Goal: Find specific page/section: Find specific page/section

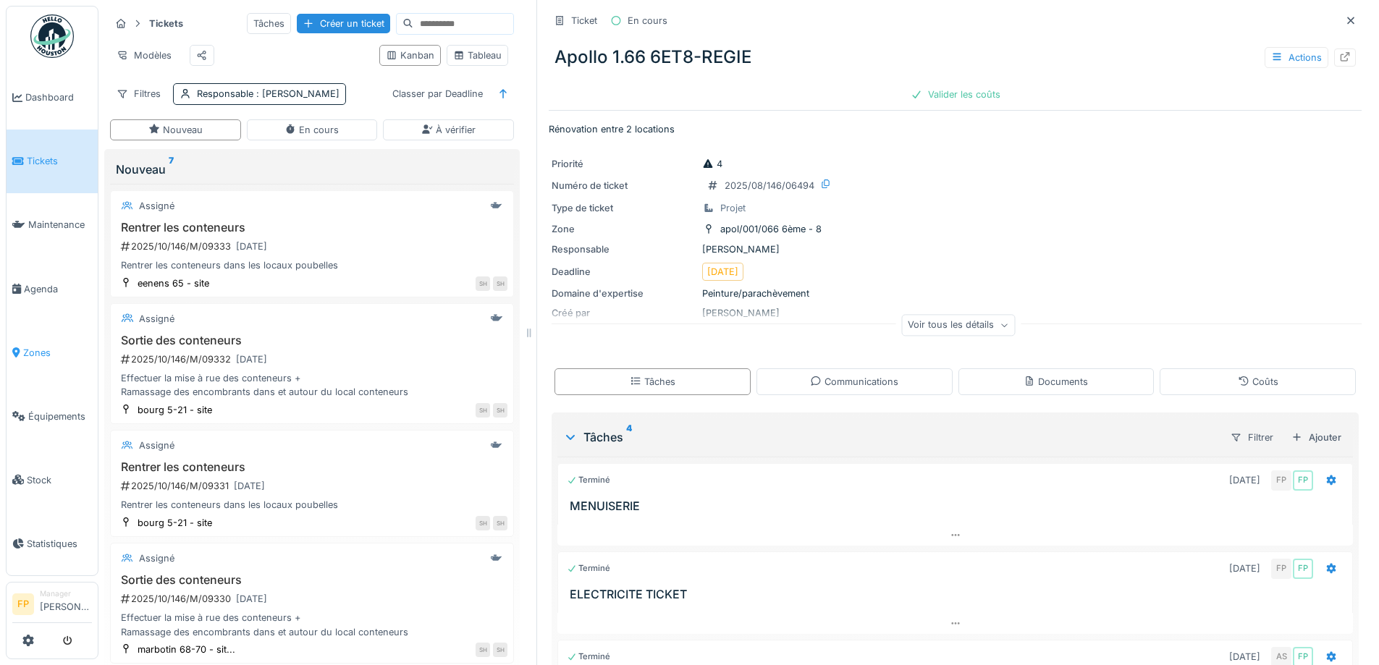
click at [37, 346] on span "Zones" at bounding box center [57, 353] width 69 height 14
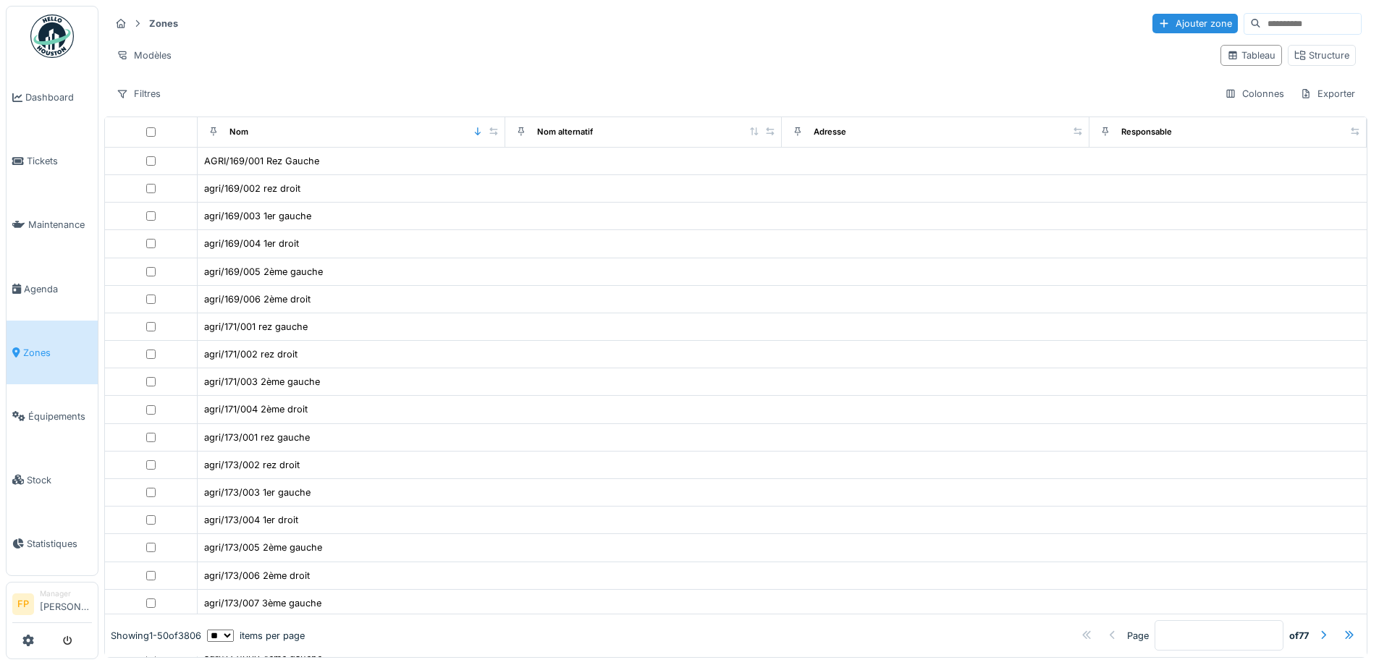
click at [1261, 28] on input at bounding box center [1311, 24] width 100 height 20
type input "****"
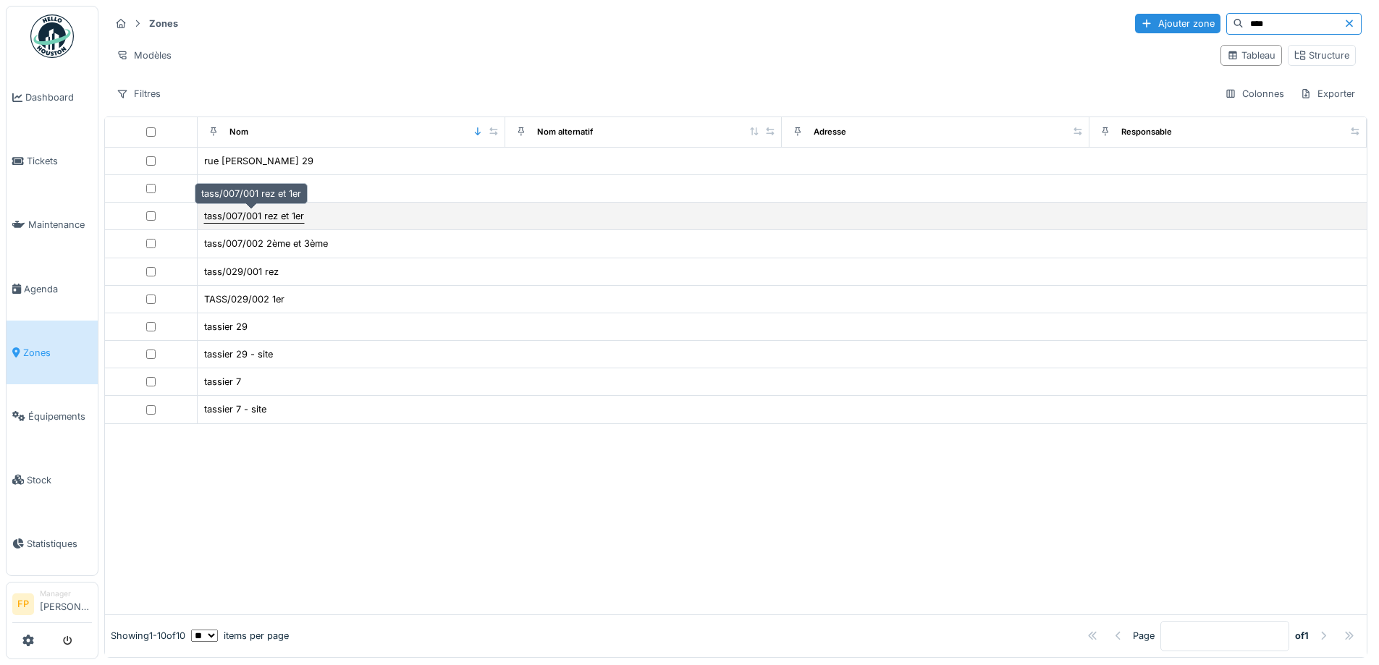
click at [248, 217] on div "tass/007/001 rez et 1er" at bounding box center [254, 216] width 100 height 14
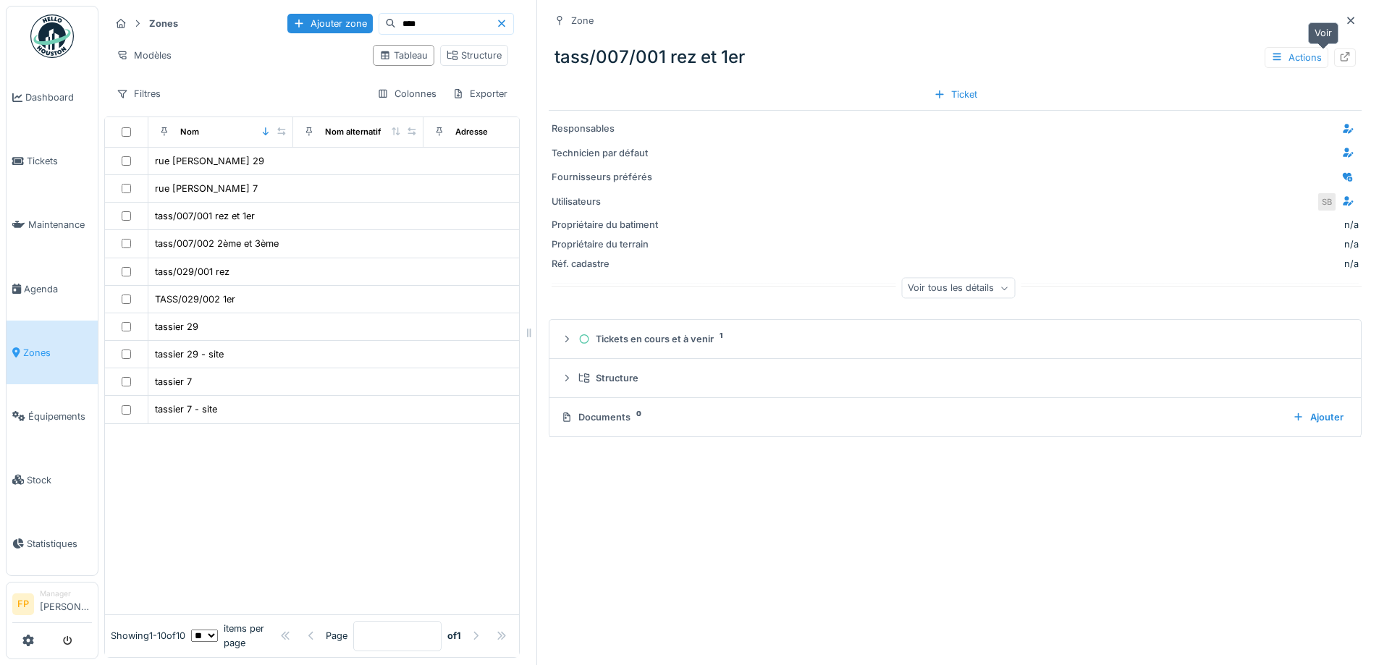
click at [1335, 62] on div at bounding box center [1346, 58] width 22 height 18
click at [788, 495] on div "Zone tass/007/001 rez et 1er Actions Ticket Responsables Technicien par défaut …" at bounding box center [955, 332] width 837 height 665
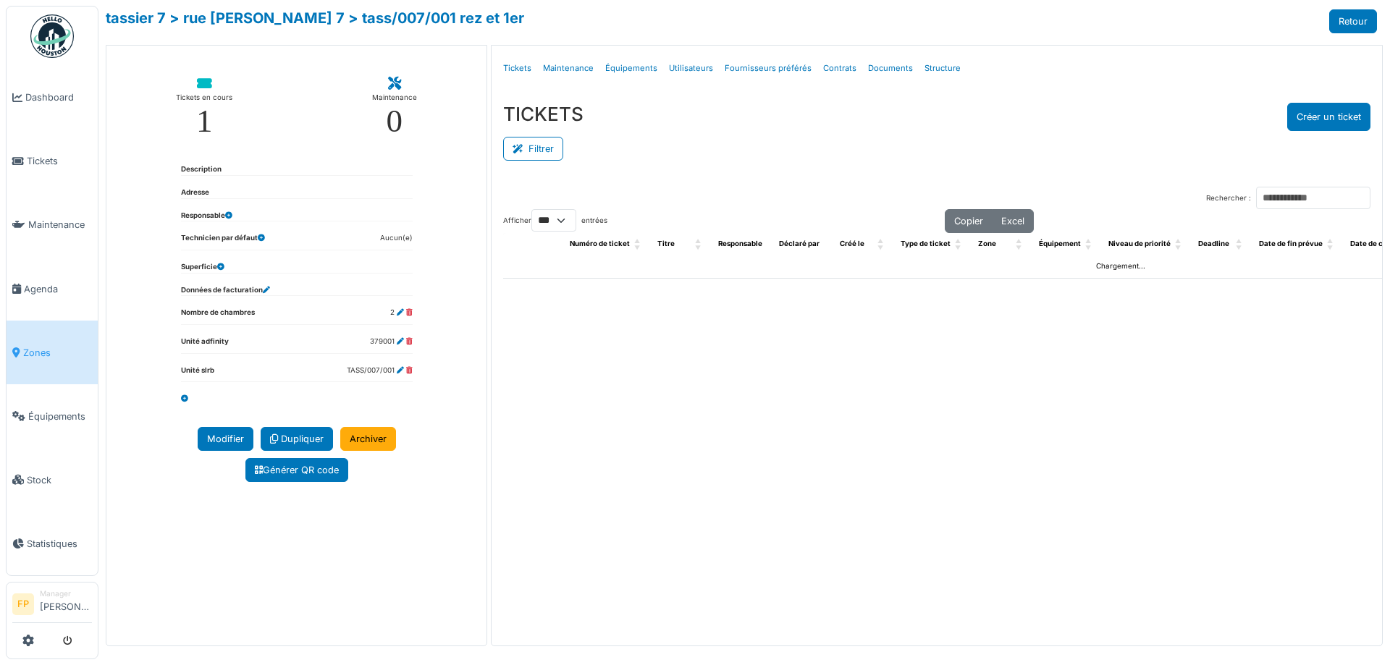
select select "***"
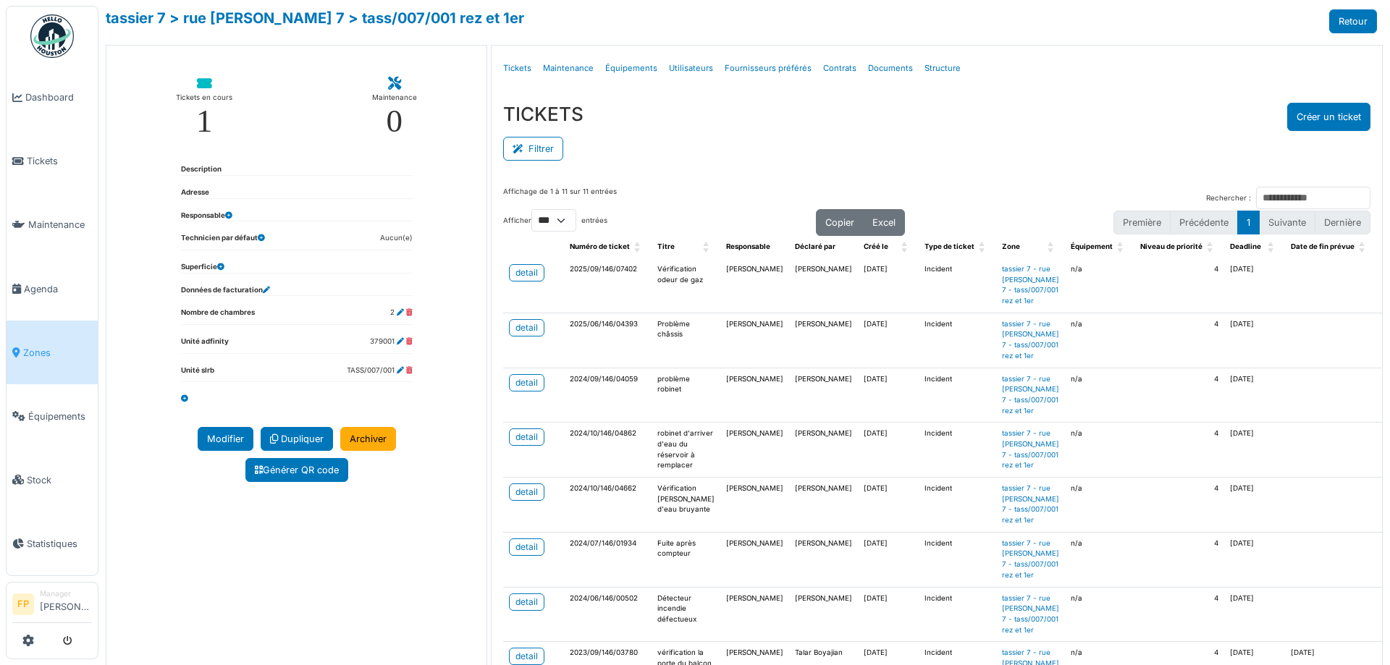
drag, startPoint x: 829, startPoint y: 397, endPoint x: 853, endPoint y: 390, distance: 25.0
click at [858, 390] on td "25/09/2024" at bounding box center [888, 395] width 61 height 55
click at [524, 268] on div "detail" at bounding box center [527, 272] width 22 height 13
click at [233, 19] on link "> rue s. tassier 7" at bounding box center [256, 17] width 175 height 17
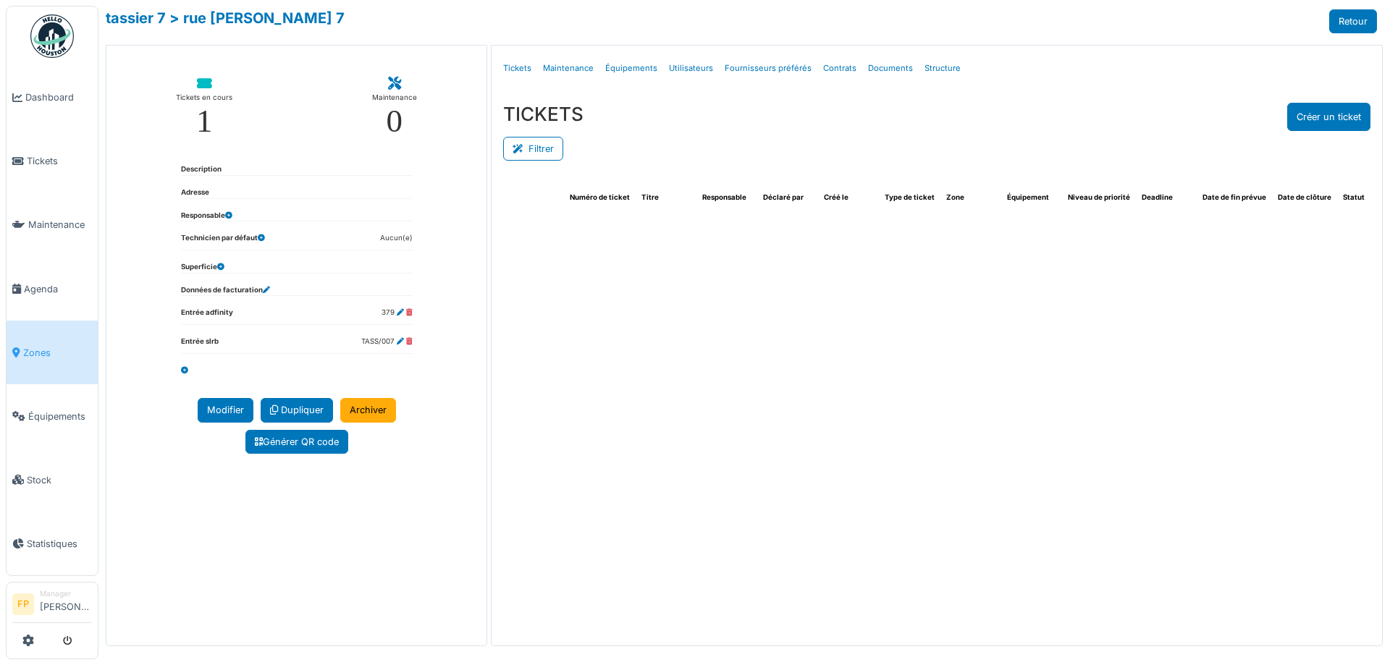
select select "***"
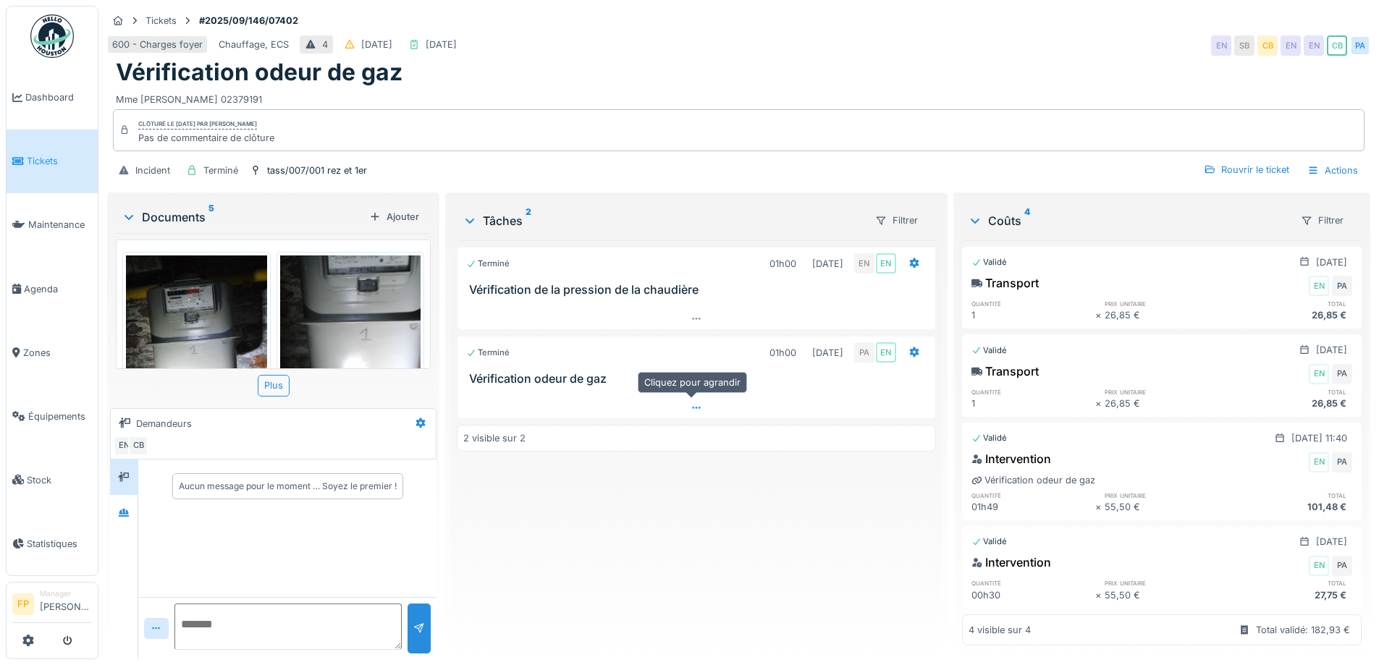
click at [550, 413] on div at bounding box center [696, 408] width 477 height 21
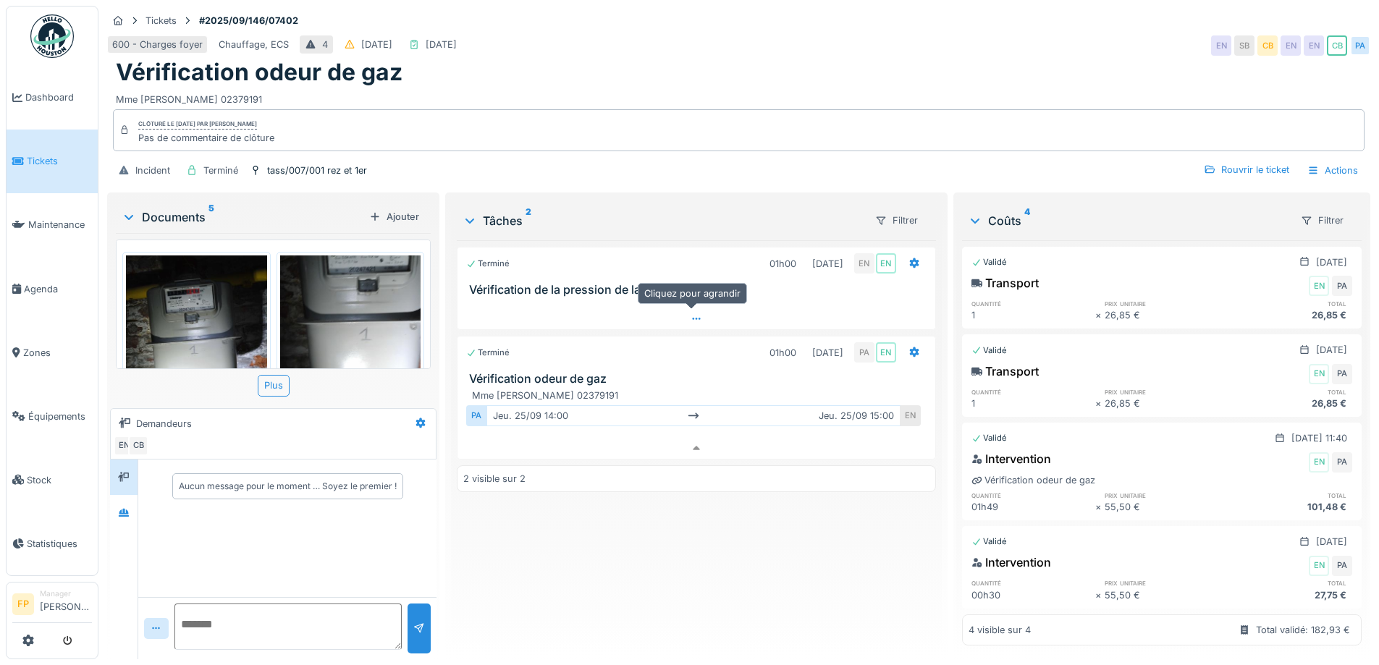
click at [558, 308] on div at bounding box center [696, 318] width 477 height 21
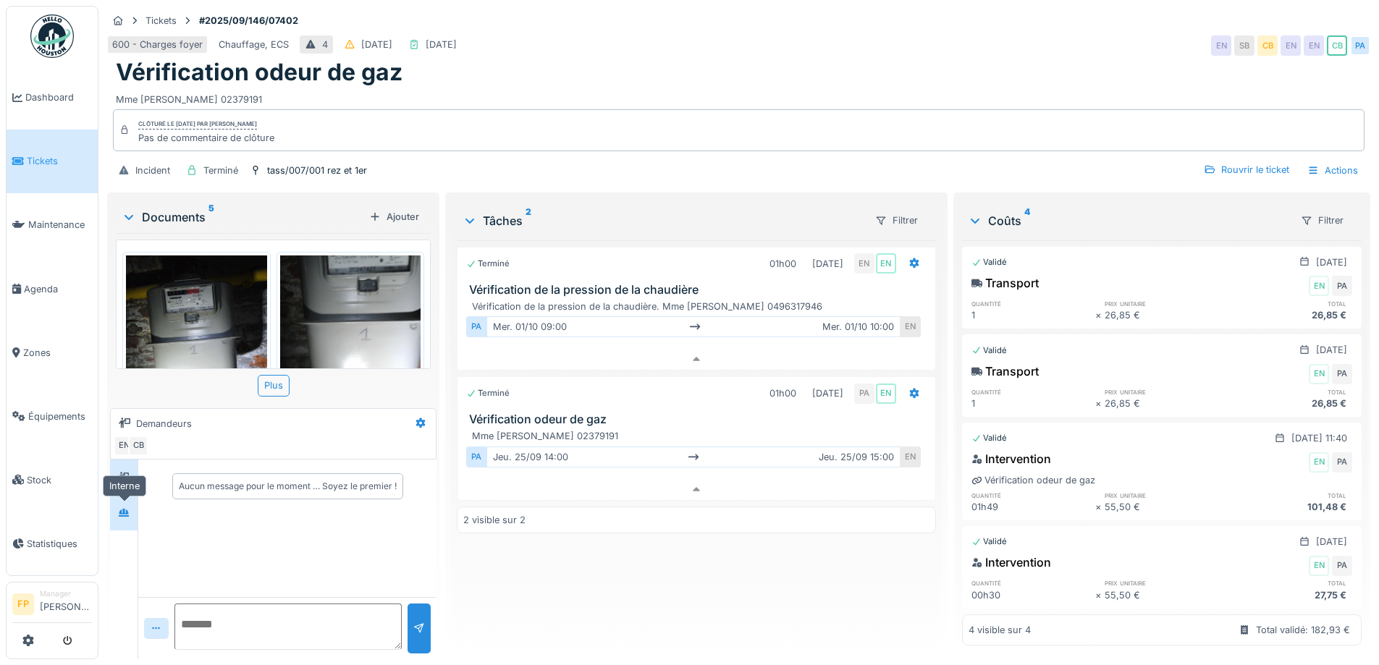
click at [127, 516] on div at bounding box center [124, 512] width 28 height 35
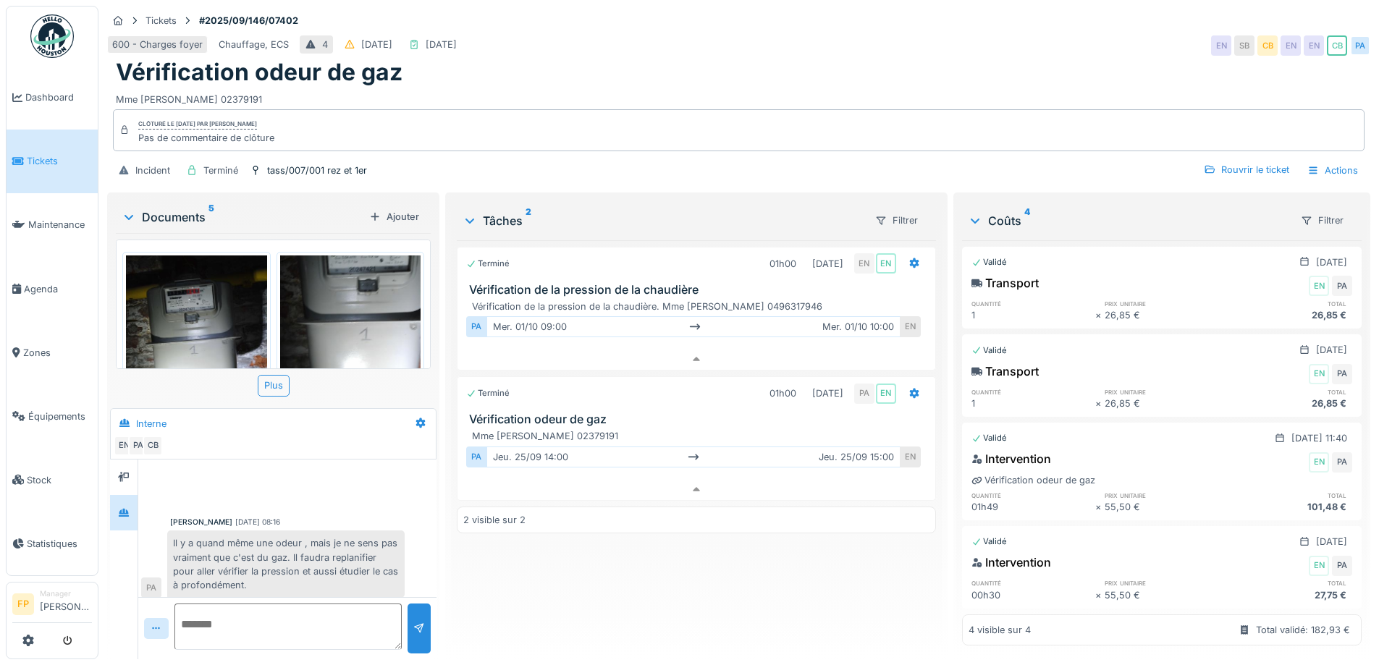
scroll to position [240, 0]
